Goal: Communication & Community: Answer question/provide support

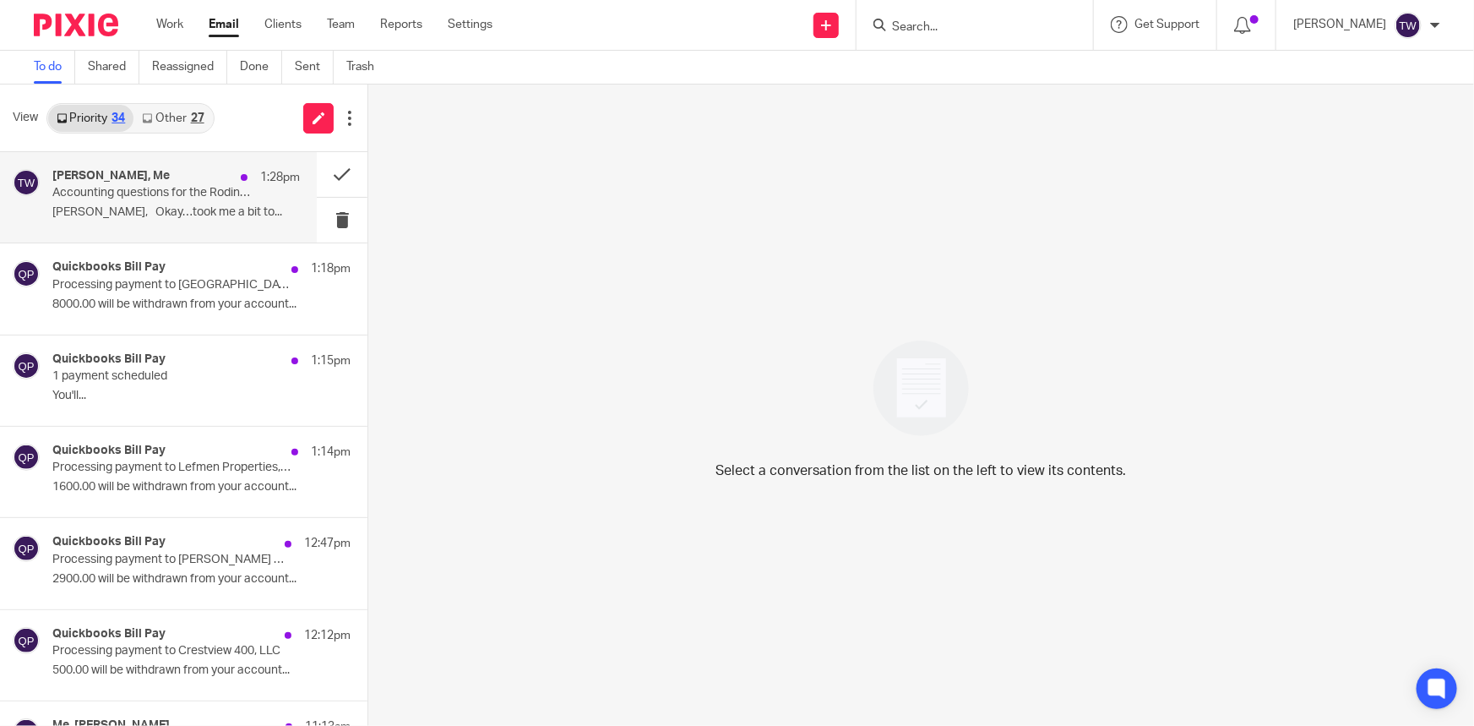
click at [122, 214] on p "[PERSON_NAME], Okay…took me a bit to..." at bounding box center [176, 212] width 248 height 14
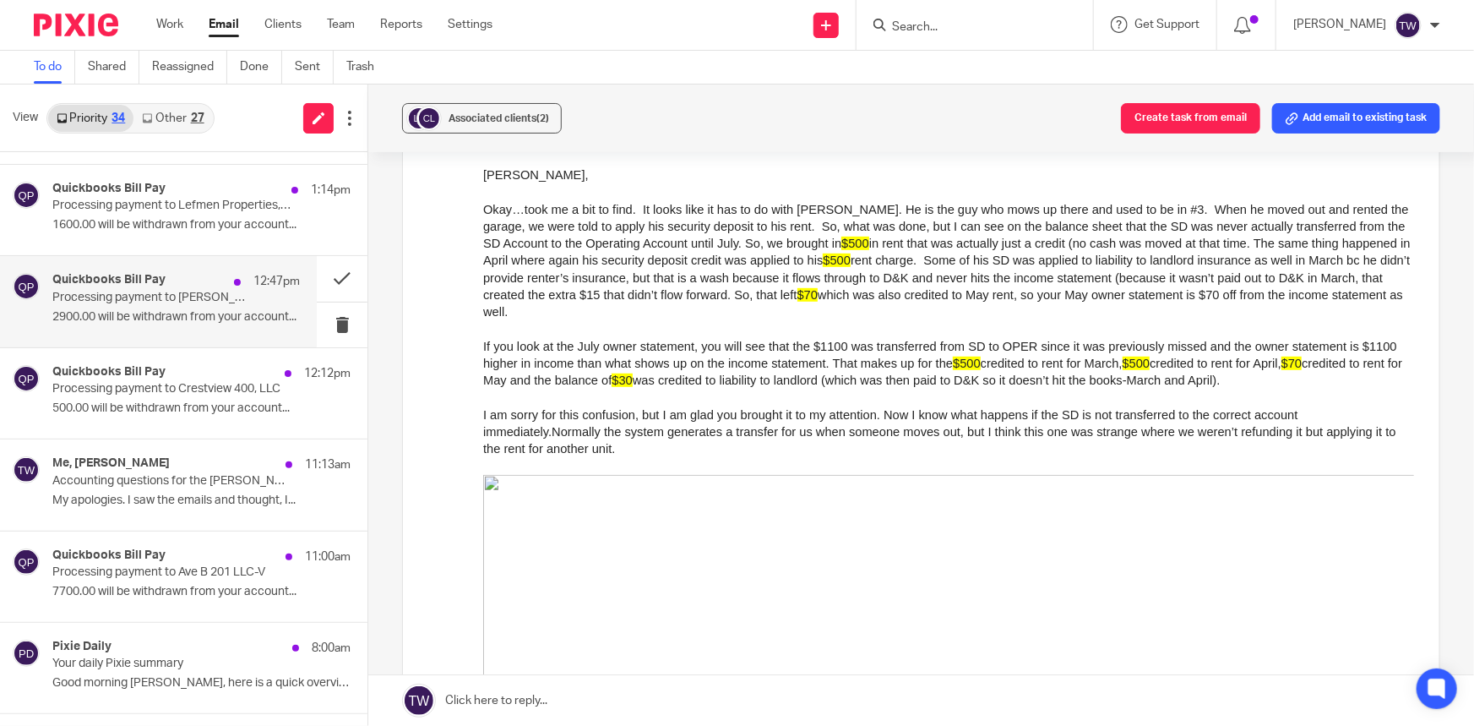
scroll to position [307, 0]
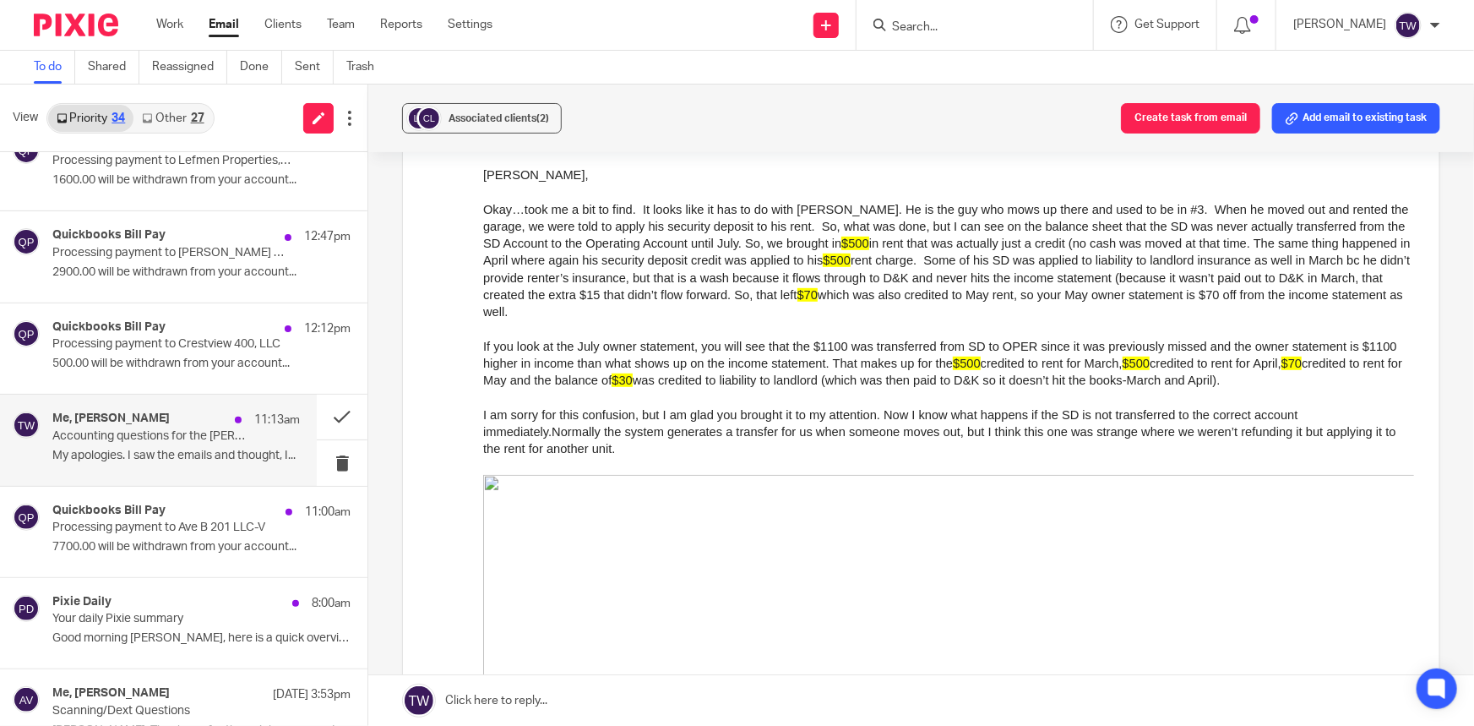
click at [124, 443] on div "Me, Julie Griffin 11:13am Accounting questions for the Robin (810-812 Lamont St…" at bounding box center [176, 439] width 248 height 57
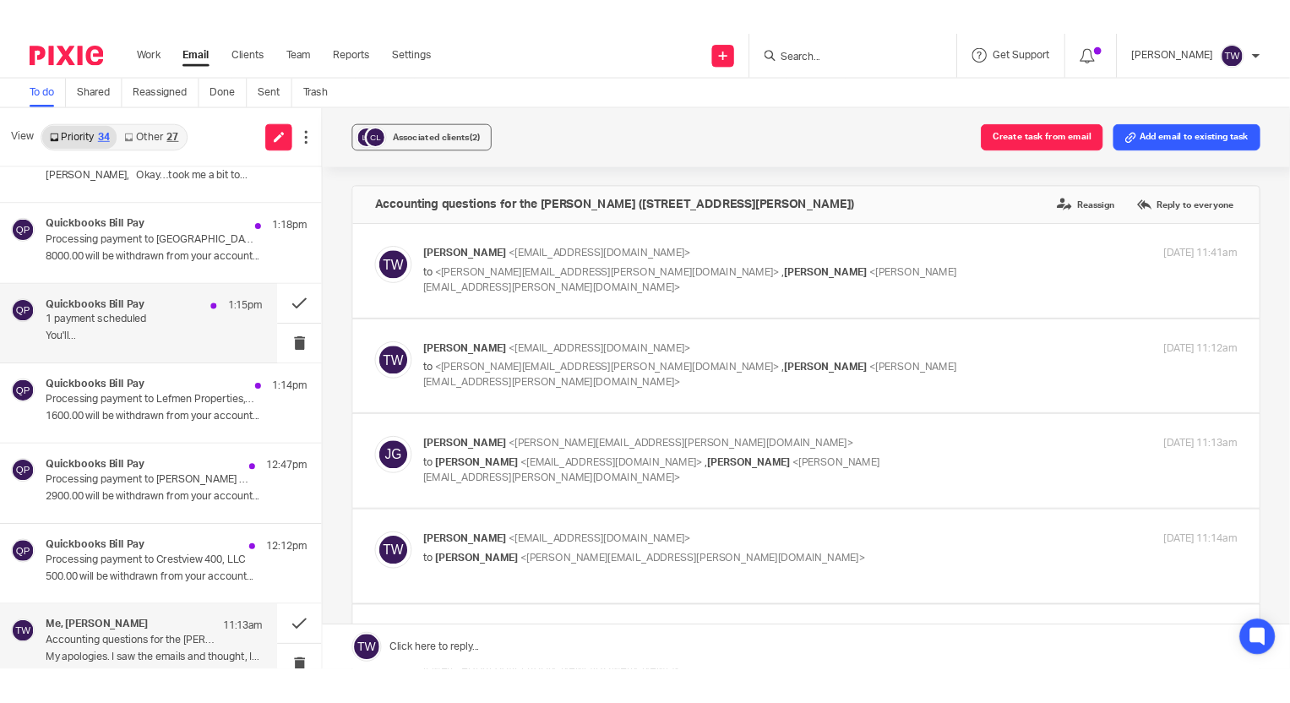
scroll to position [0, 0]
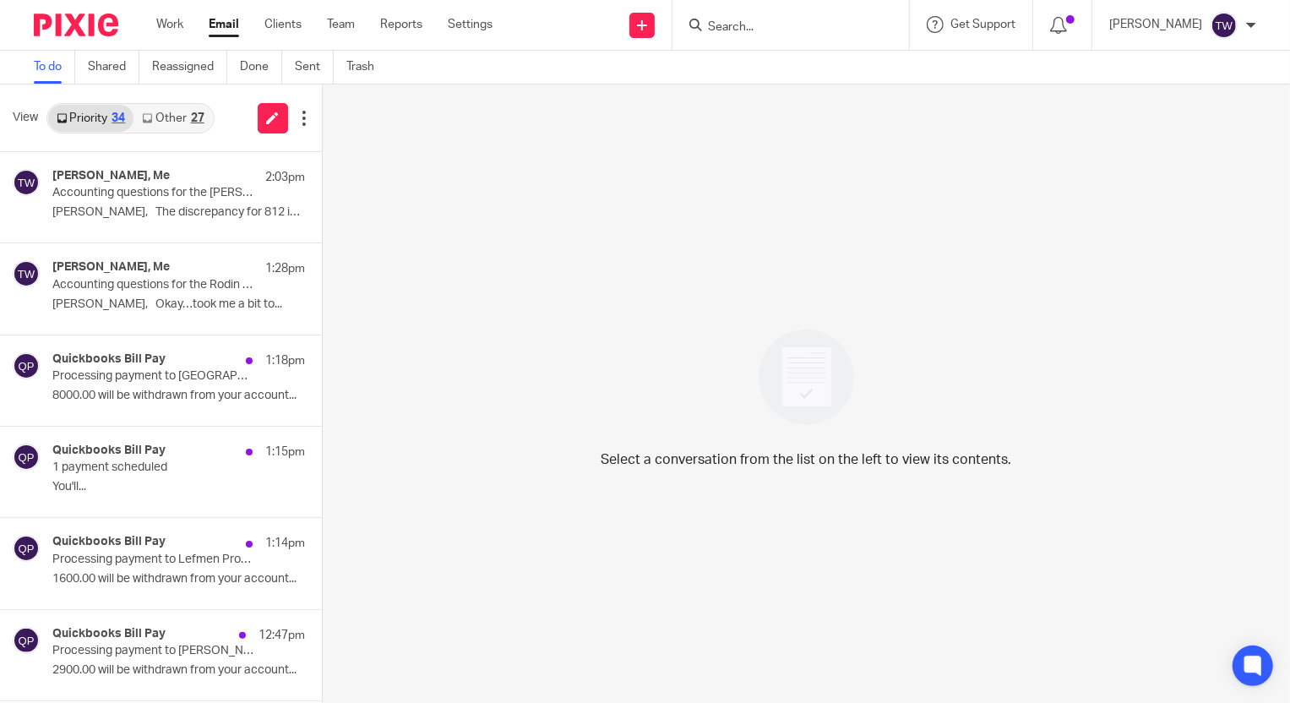
drag, startPoint x: 0, startPoint y: 0, endPoint x: 161, endPoint y: 120, distance: 201.1
click at [161, 120] on link "Other 27" at bounding box center [172, 118] width 79 height 27
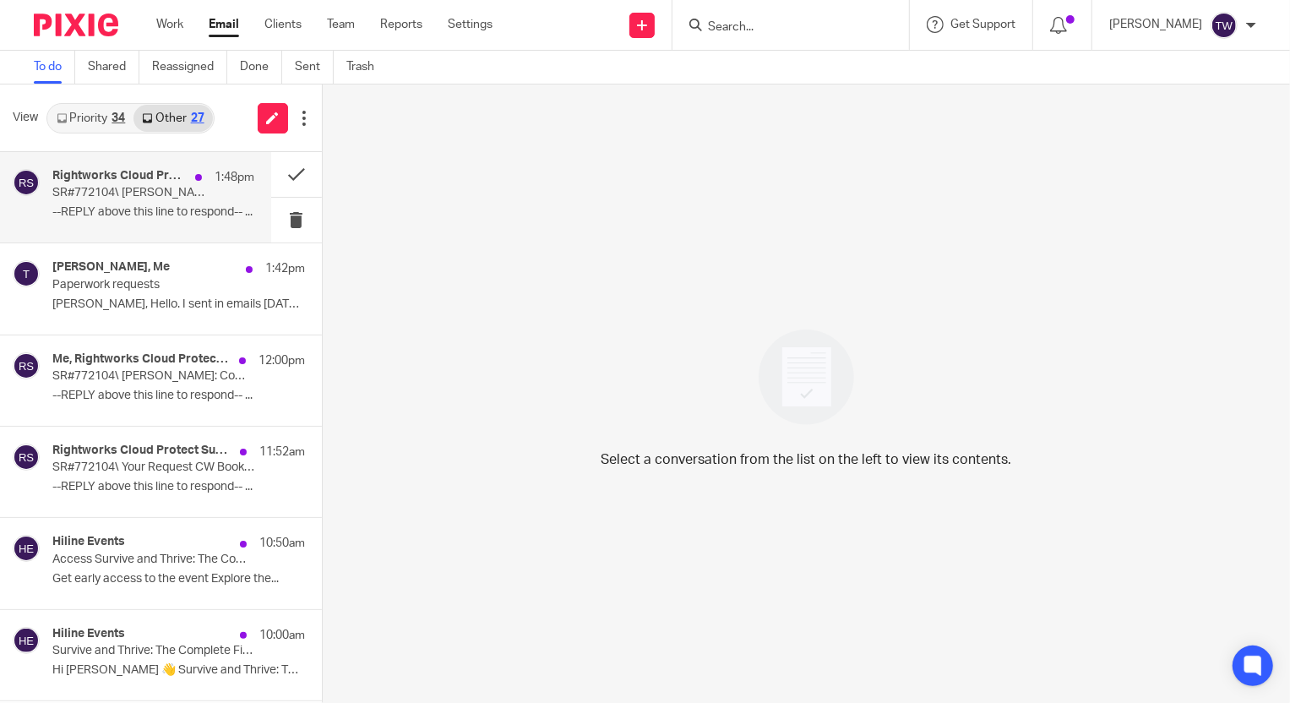
click at [139, 188] on p "SR#772104\ [PERSON_NAME]: Computer Running Slow" at bounding box center [132, 193] width 161 height 14
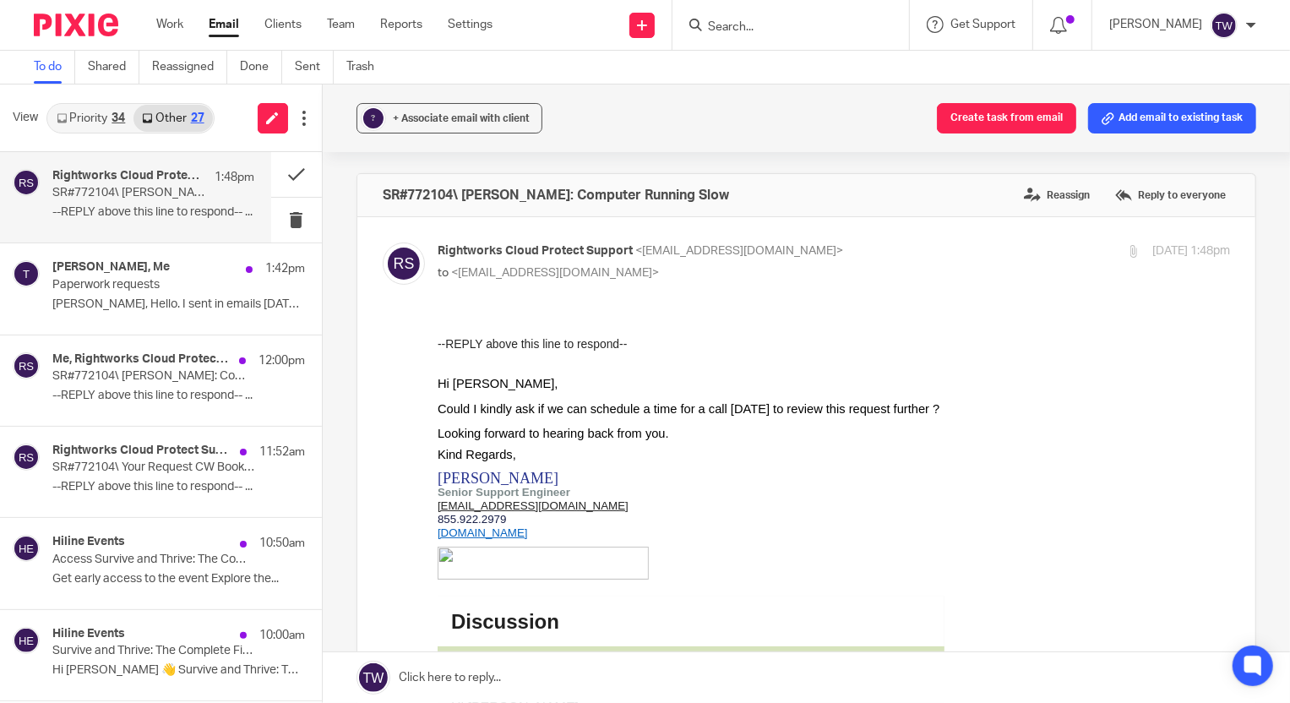
click at [428, 672] on link at bounding box center [806, 677] width 967 height 51
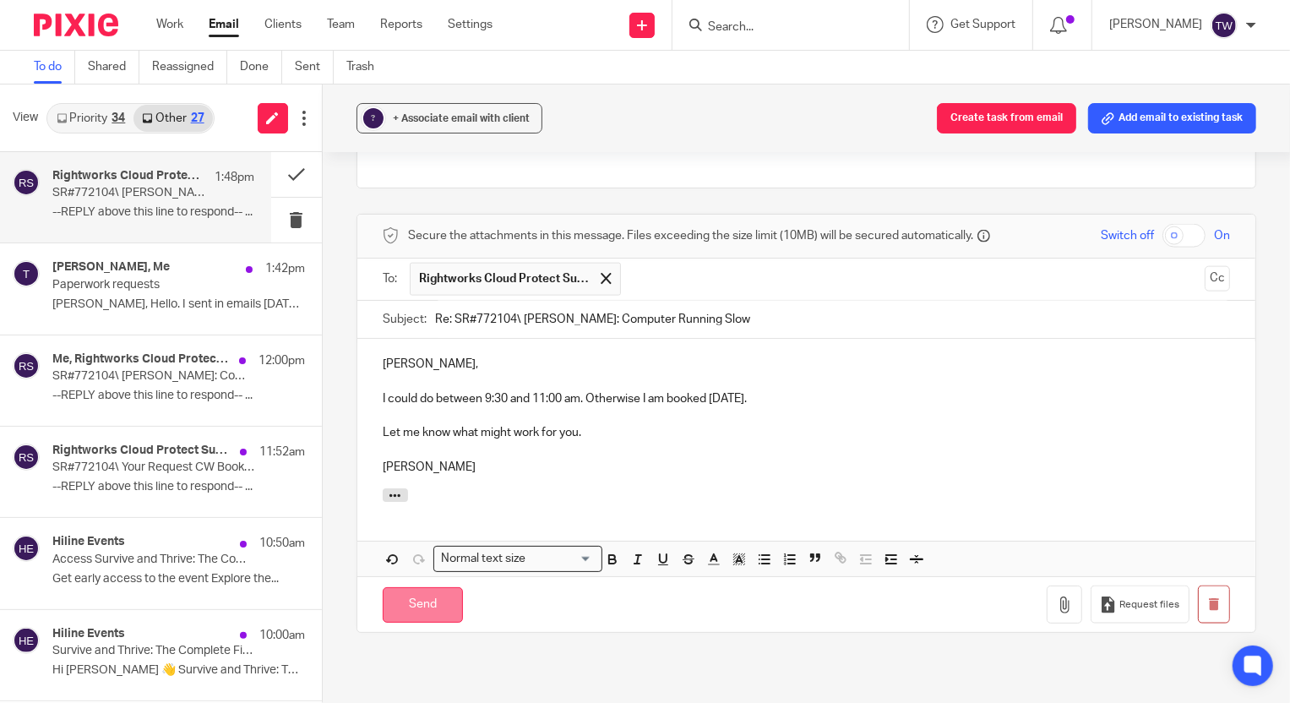
click at [416, 608] on input "Send" at bounding box center [423, 605] width 80 height 36
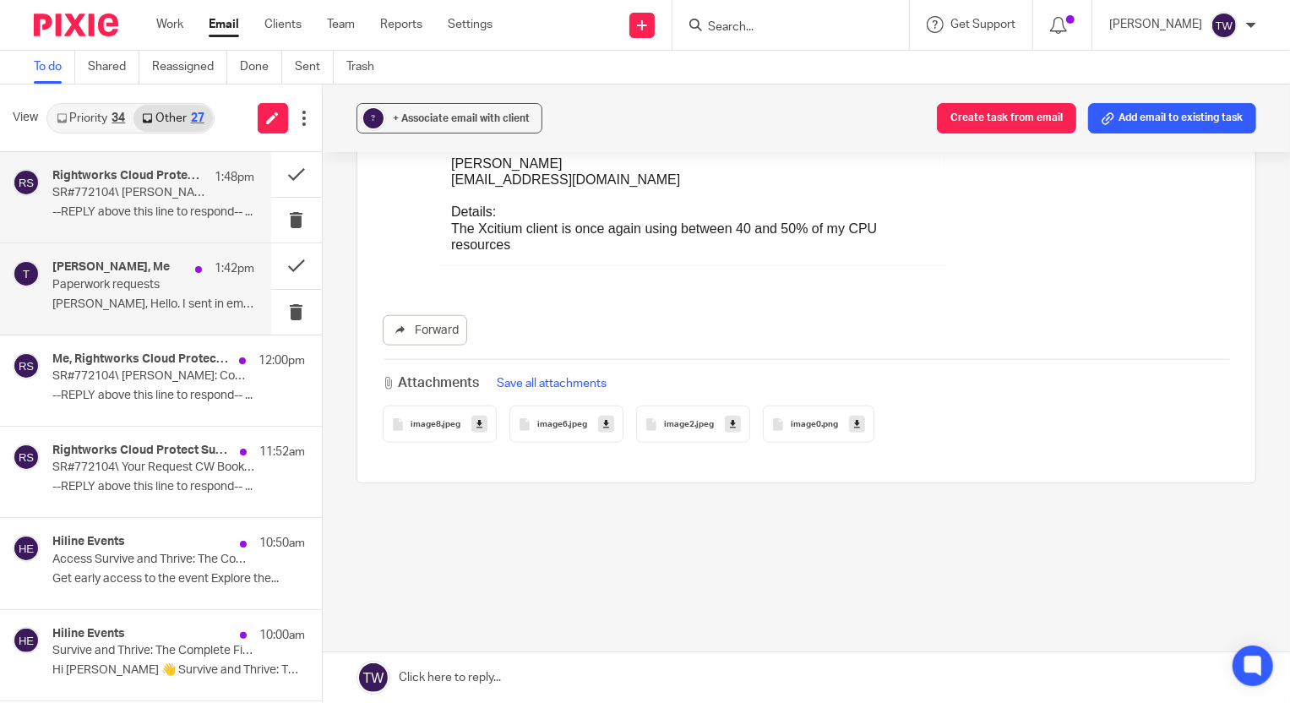
click at [116, 299] on p "[PERSON_NAME], Hello. I sent in emails [DATE] with..." at bounding box center [153, 304] width 202 height 14
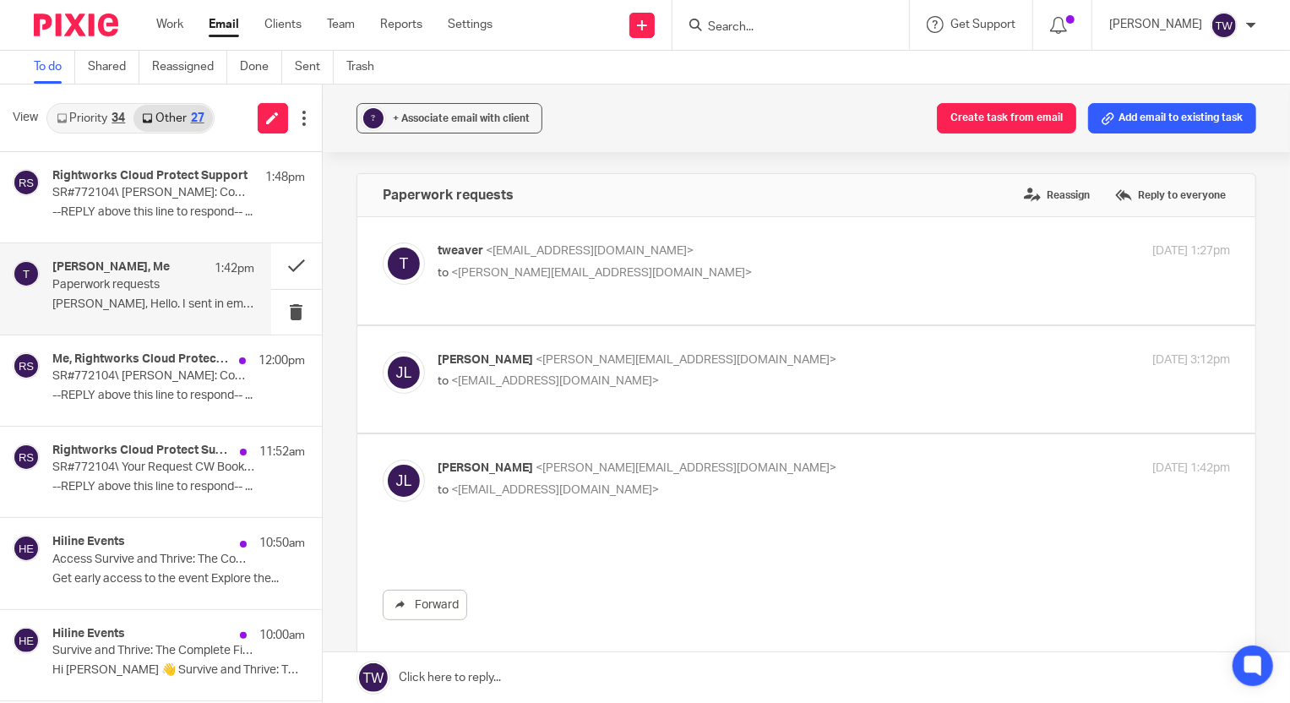
scroll to position [0, 0]
